Goal: Information Seeking & Learning: Learn about a topic

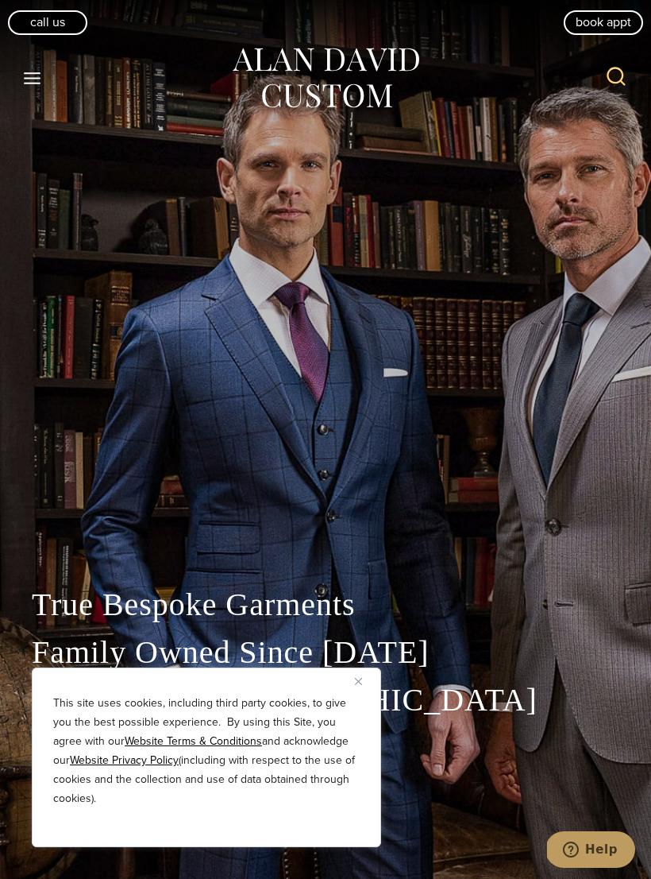
click at [360, 684] on img "Close" at bounding box center [358, 681] width 7 height 7
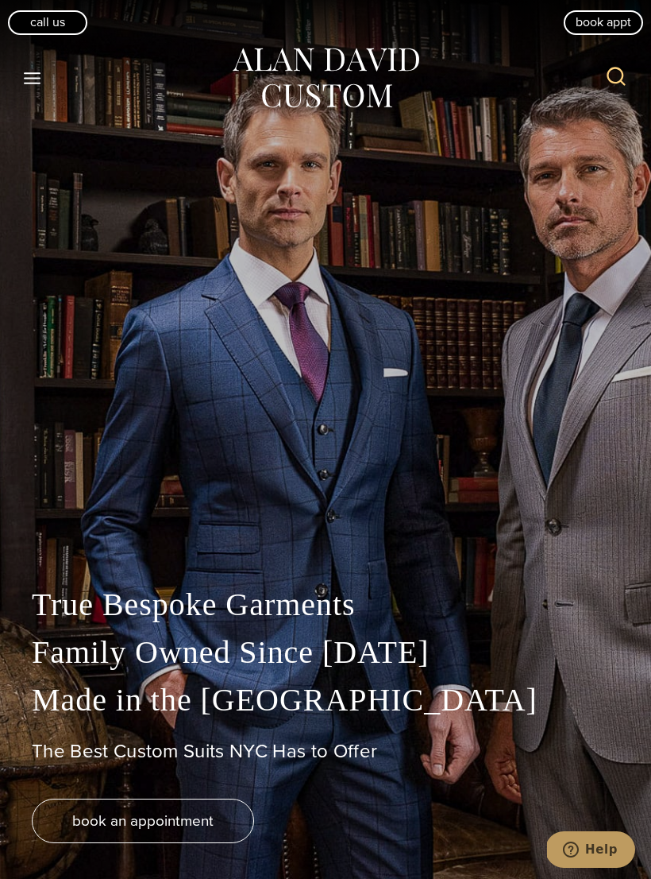
click at [38, 75] on icon "Toggle Menu" at bounding box center [32, 78] width 20 height 20
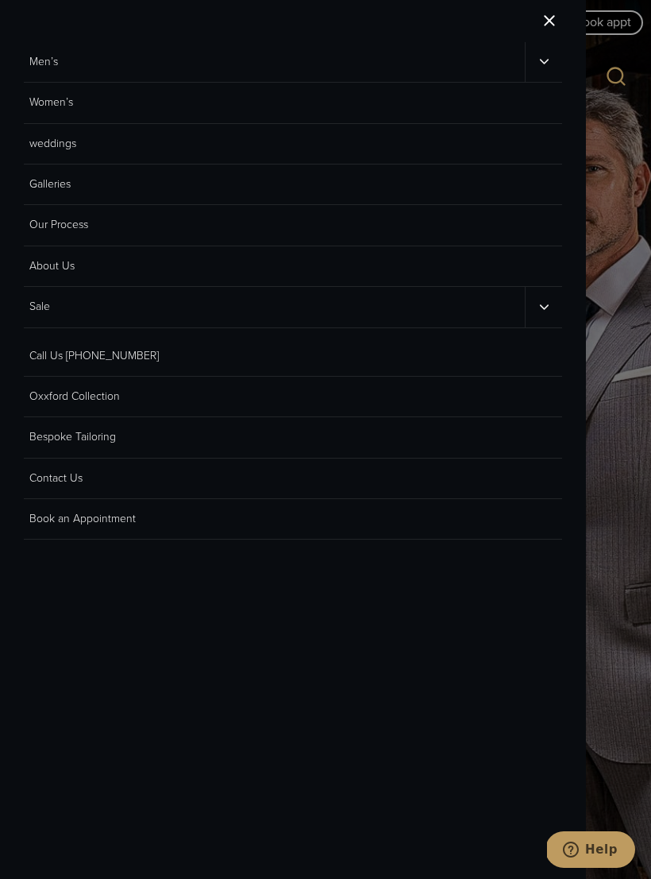
click at [55, 183] on link "Galleries" at bounding box center [293, 184] width 539 height 41
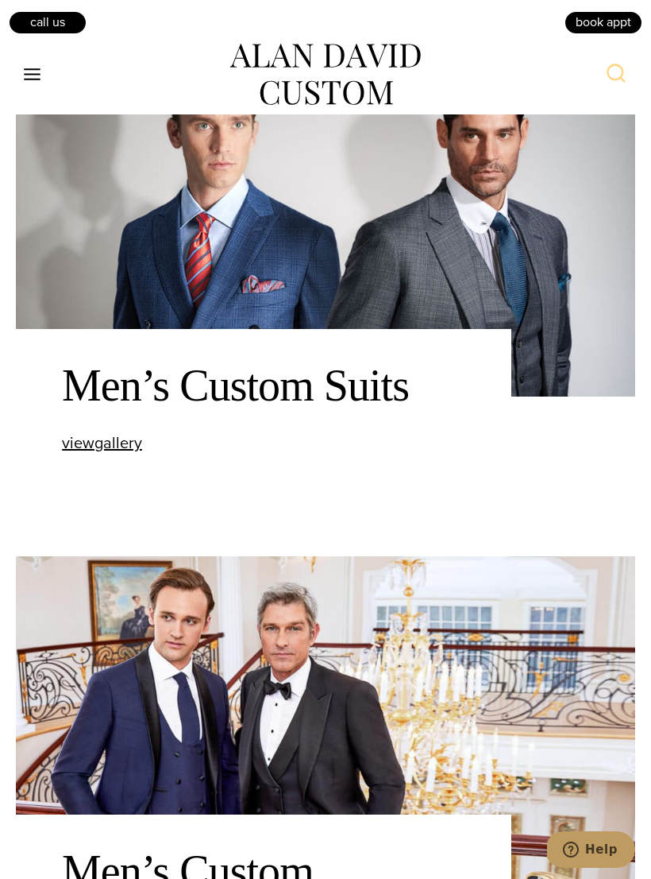
scroll to position [859, 0]
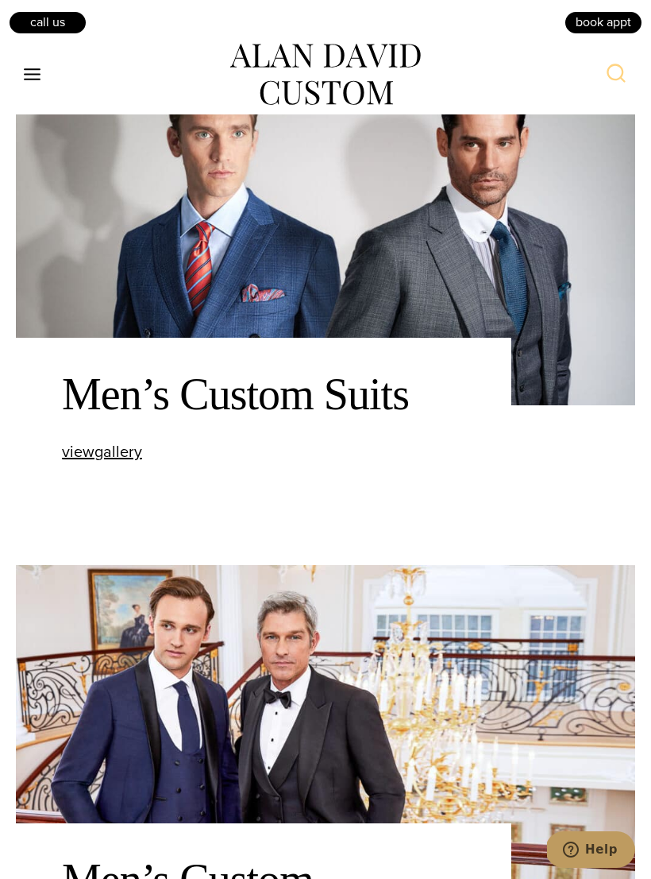
click at [516, 280] on img at bounding box center [326, 242] width 620 height 326
click at [96, 463] on span "view Men’s Custom Suits gallery" at bounding box center [102, 451] width 80 height 24
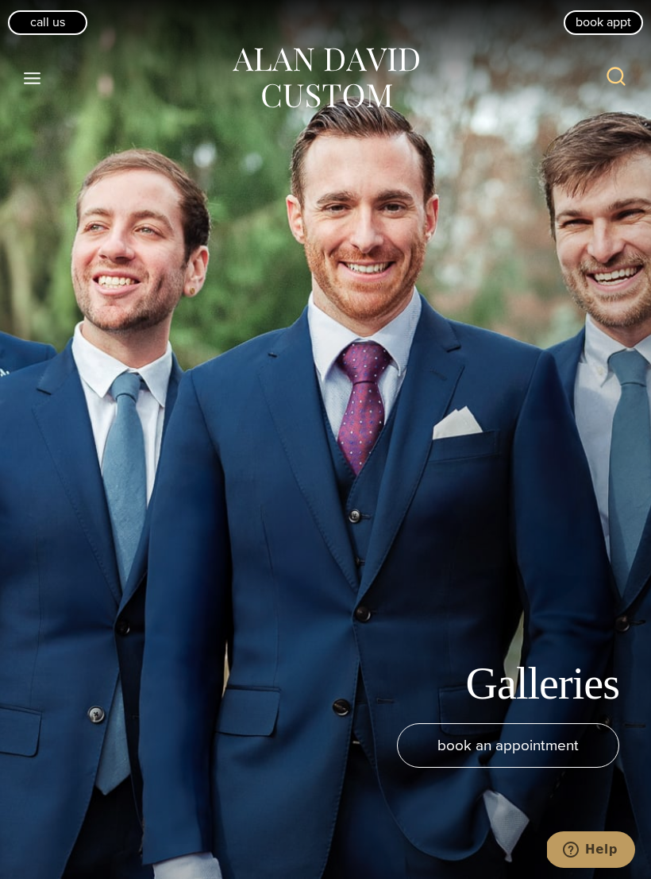
scroll to position [883, 0]
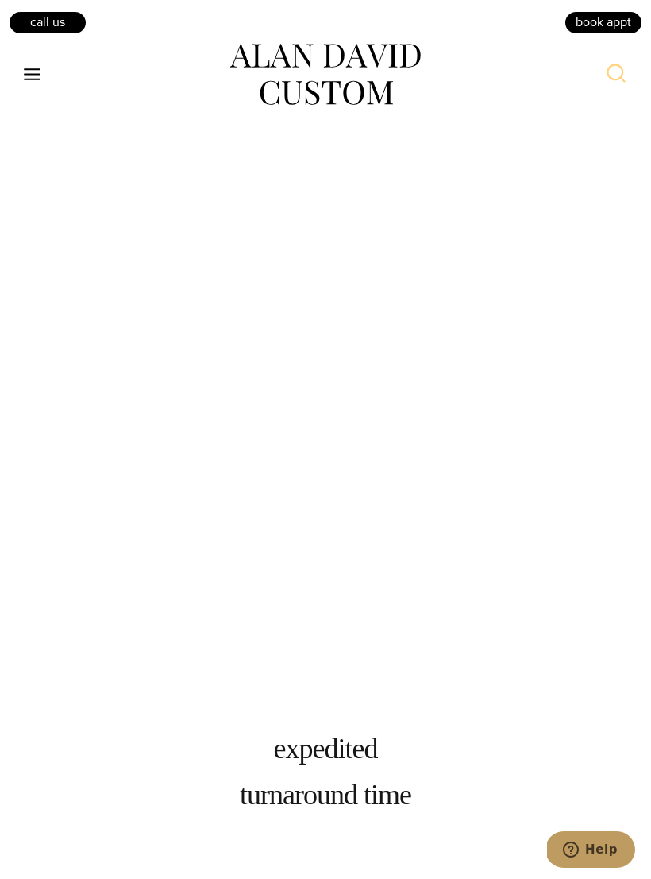
scroll to position [2864, 0]
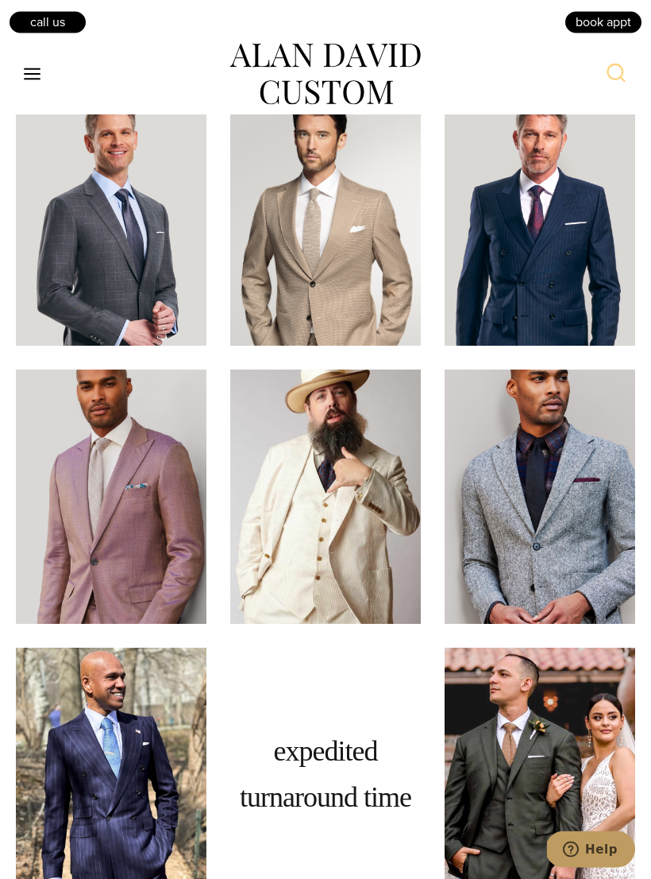
click at [47, 331] on img at bounding box center [111, 219] width 191 height 254
click at [72, 295] on img at bounding box center [111, 219] width 191 height 254
click at [412, 266] on img at bounding box center [325, 219] width 191 height 254
click at [411, 262] on img at bounding box center [325, 219] width 191 height 254
